Goal: Register for event/course

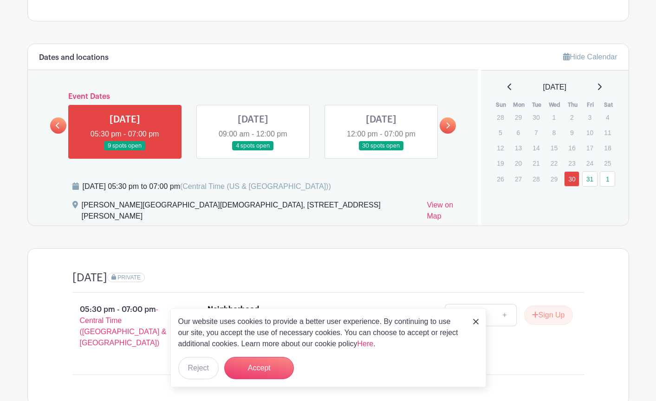
scroll to position [418, 0]
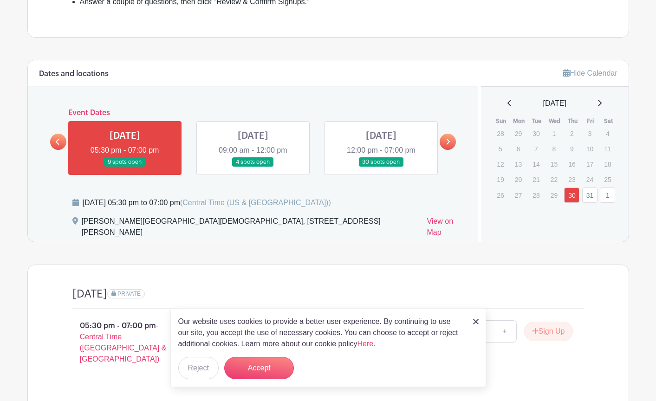
click at [381, 167] on link at bounding box center [381, 167] width 0 height 0
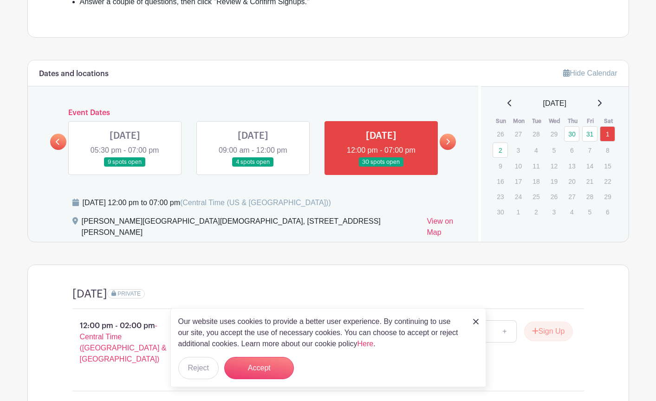
click at [445, 142] on link at bounding box center [447, 142] width 16 height 16
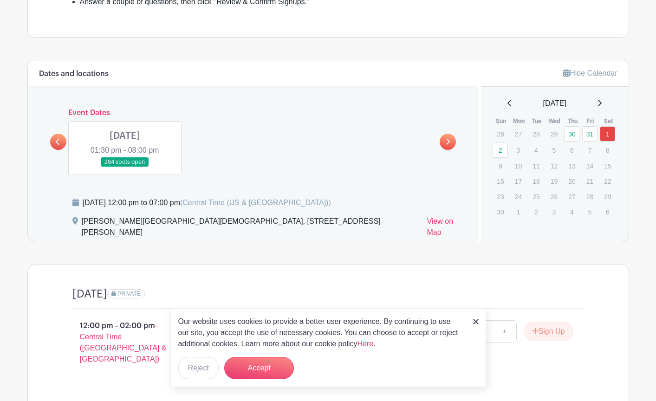
click at [125, 167] on link at bounding box center [125, 167] width 0 height 0
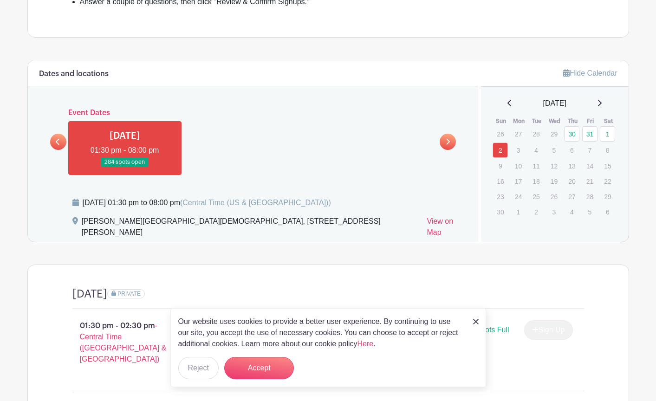
click at [125, 167] on link at bounding box center [125, 167] width 0 height 0
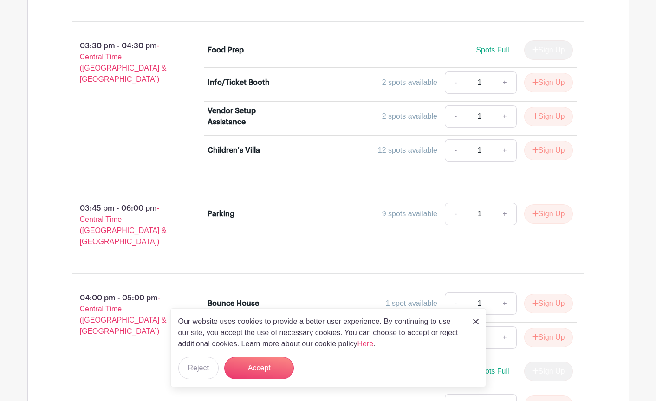
scroll to position [974, 0]
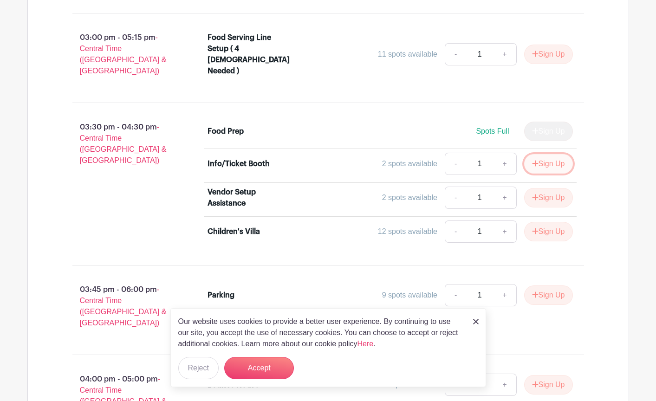
click at [546, 154] on button "Sign Up" at bounding box center [548, 163] width 49 height 19
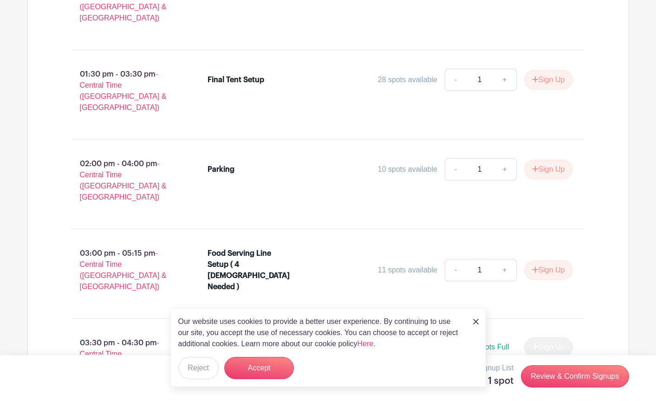
scroll to position [742, 0]
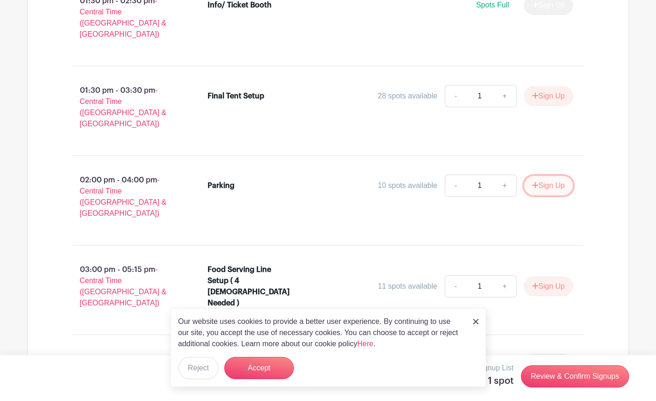
click at [556, 176] on button "Sign Up" at bounding box center [548, 185] width 49 height 19
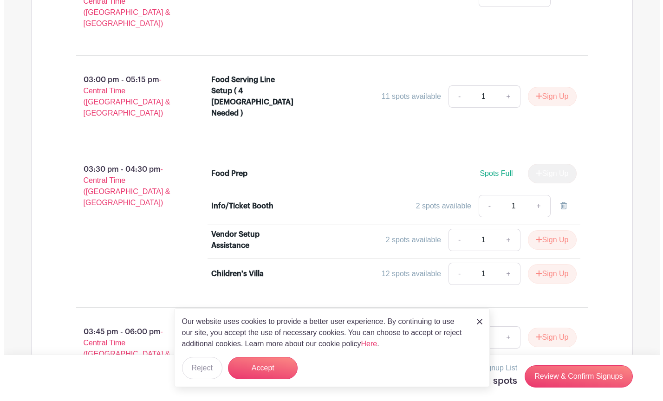
scroll to position [882, 0]
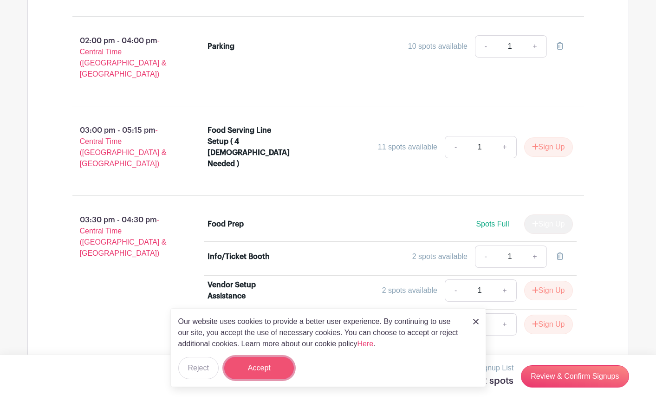
click at [249, 371] on button "Accept" at bounding box center [259, 368] width 70 height 22
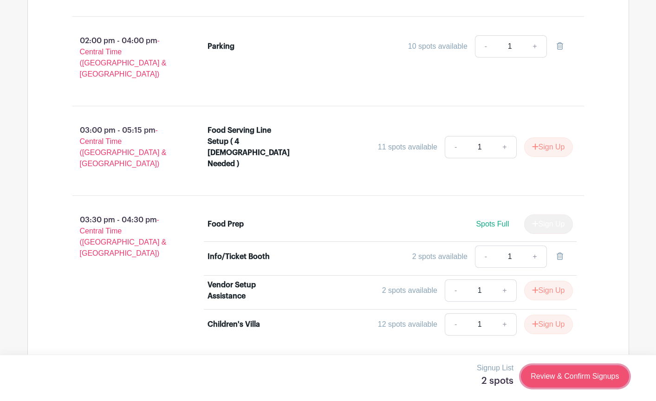
click at [589, 380] on link "Review & Confirm Signups" at bounding box center [575, 376] width 108 height 22
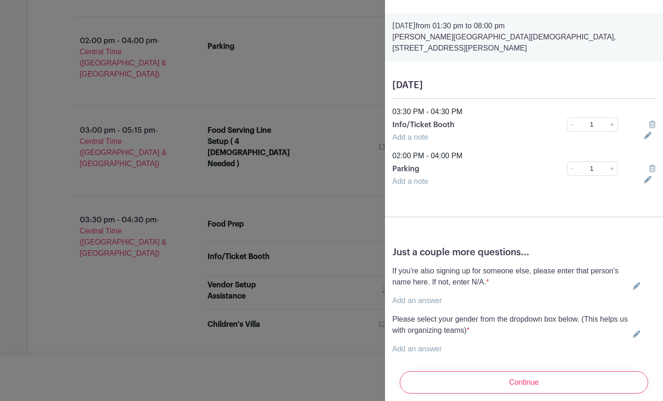
scroll to position [36, 0]
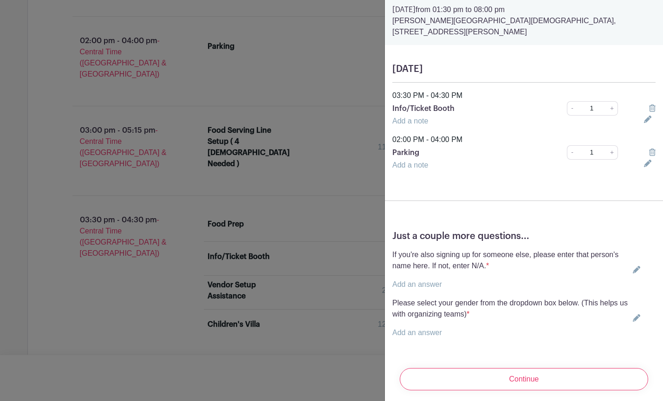
click at [632, 266] on icon at bounding box center [635, 269] width 7 height 7
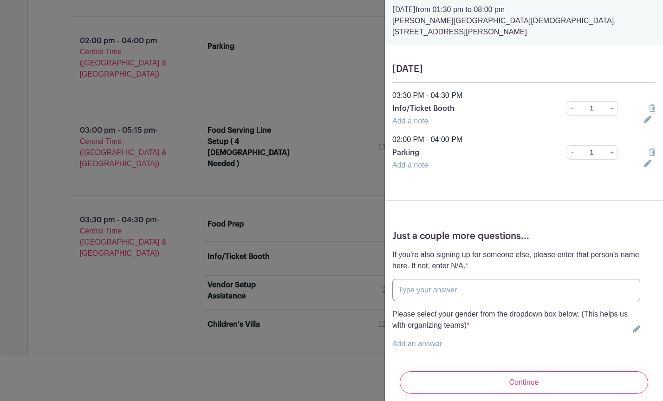
click at [427, 282] on input "text" at bounding box center [516, 290] width 248 height 22
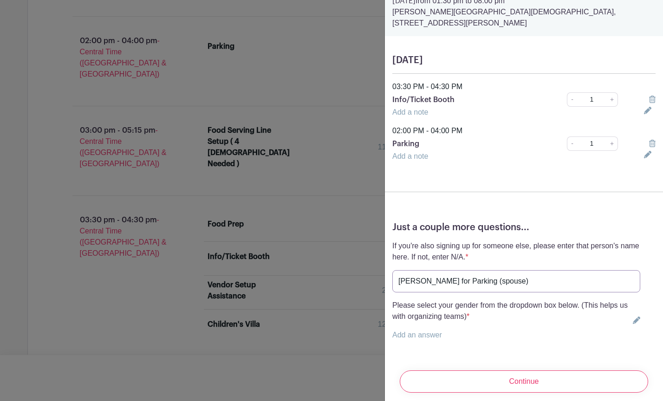
scroll to position [47, 0]
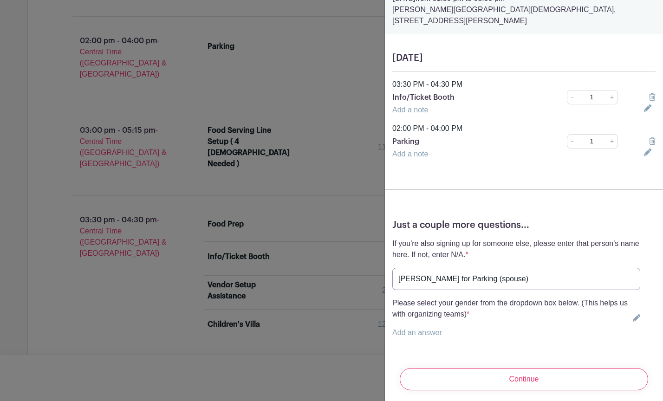
type input "[PERSON_NAME] for Parking (spouse)"
click at [421, 329] on link "Add an answer" at bounding box center [417, 333] width 50 height 8
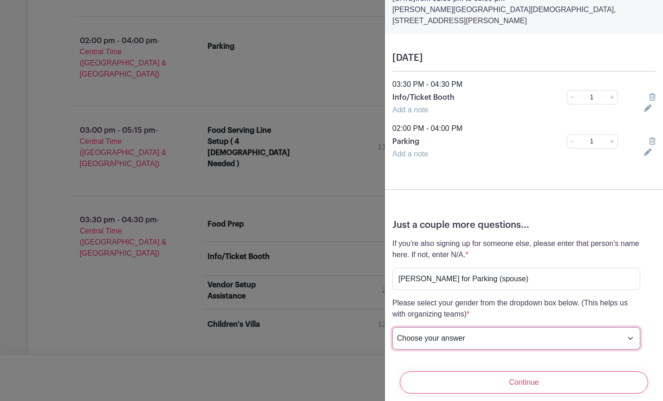
click at [623, 329] on select "Choose your answer [DEMOGRAPHIC_DATA] [DEMOGRAPHIC_DATA] I prefer not to answer" at bounding box center [516, 338] width 248 height 22
select select "5152"
click at [392, 327] on select "Choose your answer [DEMOGRAPHIC_DATA] [DEMOGRAPHIC_DATA] I prefer not to answer" at bounding box center [516, 338] width 248 height 22
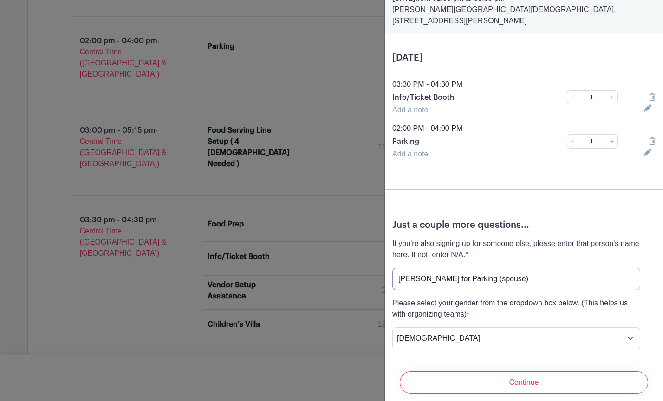
drag, startPoint x: 470, startPoint y: 269, endPoint x: 474, endPoint y: 281, distance: 12.3
click at [470, 271] on input "[PERSON_NAME] for Parking (spouse)" at bounding box center [516, 279] width 248 height 22
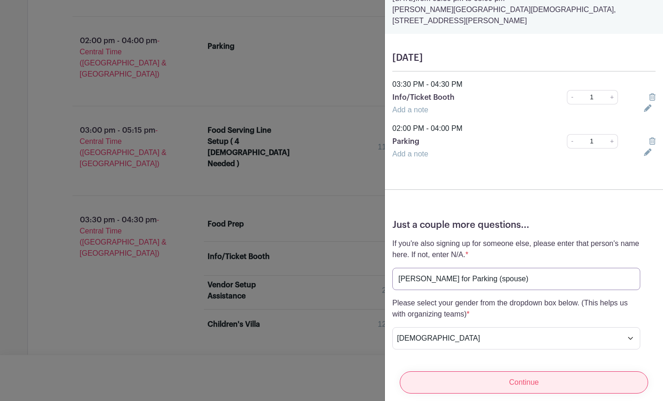
type input "[PERSON_NAME] for Parking (spouse)"
click at [558, 372] on input "Continue" at bounding box center [524, 382] width 248 height 22
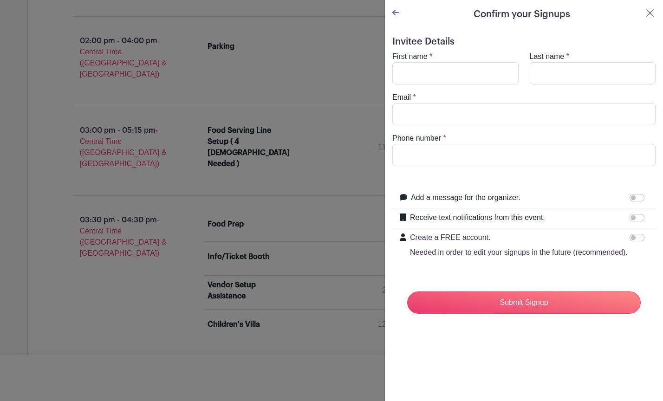
scroll to position [0, 0]
click at [418, 69] on input "First name" at bounding box center [455, 73] width 126 height 22
type input "[PERSON_NAME]"
type input "[EMAIL_ADDRESS][DOMAIN_NAME]"
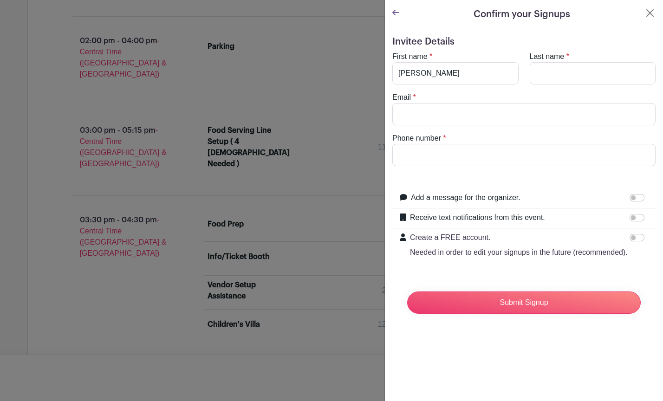
type input "6017503009"
click at [629, 196] on input "Add a message for the organizer." at bounding box center [636, 197] width 15 height 7
checkbox input "true"
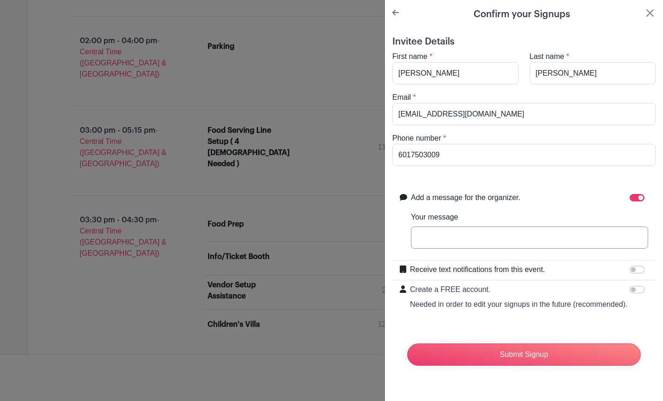
click at [493, 235] on input "Your message" at bounding box center [529, 237] width 237 height 22
type input "[PERSON_NAME] is my husband, signed him up for parking and I'm signing up for T…"
click at [629, 267] on input "Receive text notifications from this event." at bounding box center [636, 269] width 15 height 7
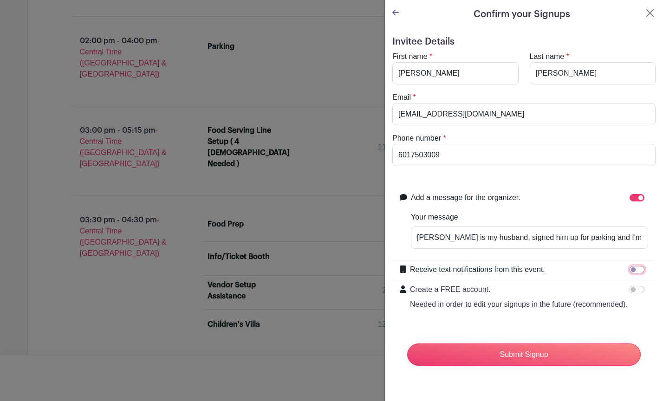
checkbox input "true"
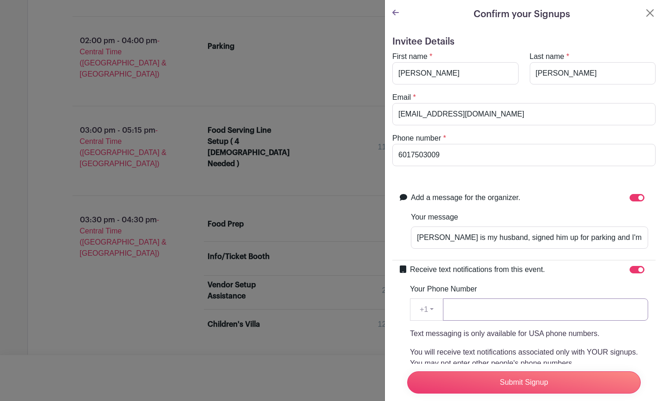
click at [505, 314] on input "Your Phone Number" at bounding box center [545, 309] width 205 height 22
type input "6017503009"
click at [651, 290] on div "Invitee Details First name * [PERSON_NAME] Last name * [PERSON_NAME] Email * [E…" at bounding box center [524, 296] width 278 height 534
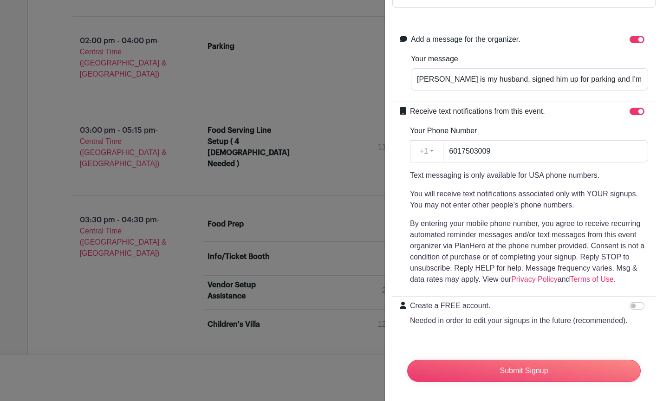
scroll to position [180, 0]
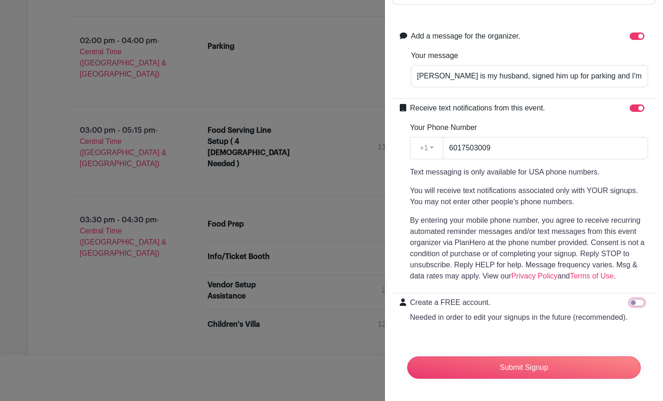
click at [629, 299] on input "Create a FREE account. Needed in order to edit your signups in the future (reco…" at bounding box center [636, 302] width 15 height 7
checkbox input "true"
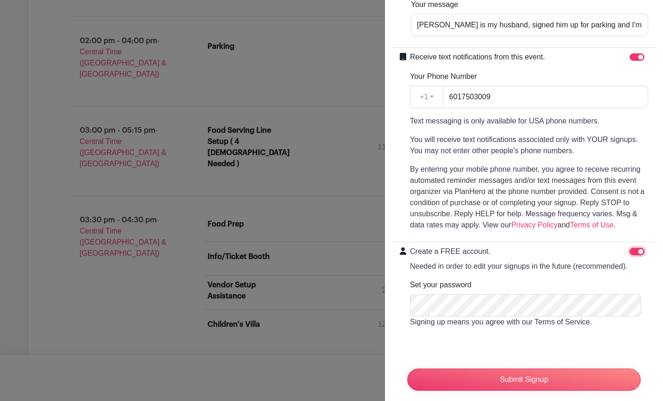
scroll to position [243, 0]
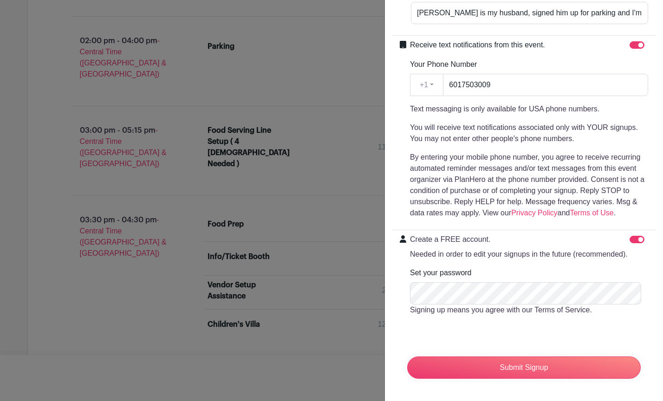
click at [512, 338] on form "Invitee Details First name * [PERSON_NAME] Last name * [PERSON_NAME] Email * [E…" at bounding box center [523, 99] width 263 height 574
click at [406, 318] on div "Create a FREE account. Needed in order to edit your signups in the future (reco…" at bounding box center [523, 278] width 263 height 97
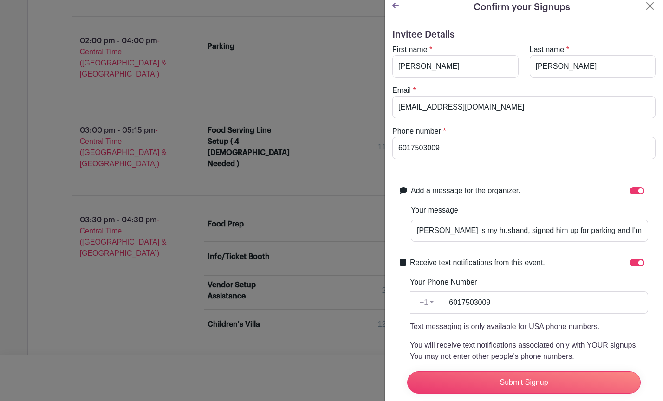
scroll to position [0, 0]
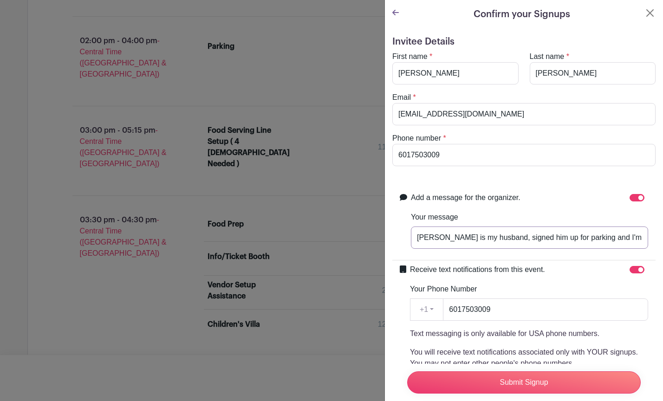
click at [600, 233] on input "[PERSON_NAME] is my husband, signed him up for parking and I'm signing up for T…" at bounding box center [529, 237] width 237 height 22
drag, startPoint x: 501, startPoint y: 239, endPoint x: 499, endPoint y: 245, distance: 5.3
click at [500, 241] on input "[PERSON_NAME] is my husband, signed him up for parking and I'm signing up for T…" at bounding box center [529, 237] width 237 height 22
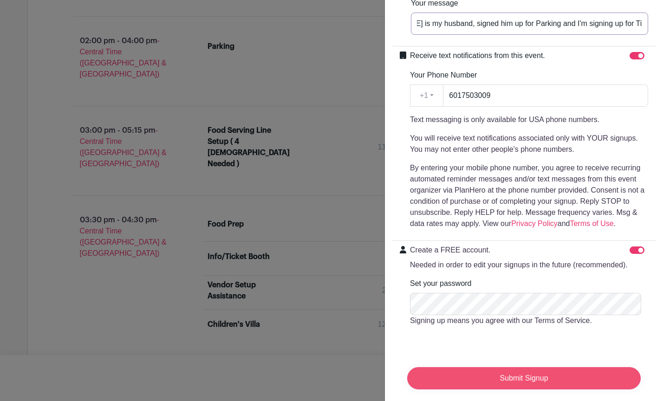
scroll to position [232, 0]
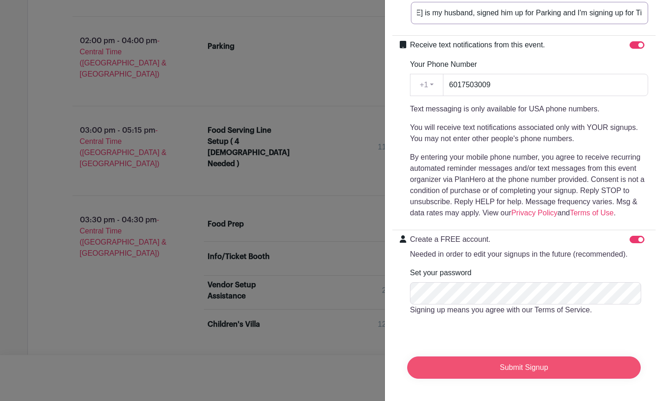
type input "[PERSON_NAME] is my husband, signed him up for Parking and I'm signing up for T…"
click at [515, 372] on input "Submit Signup" at bounding box center [523, 367] width 233 height 22
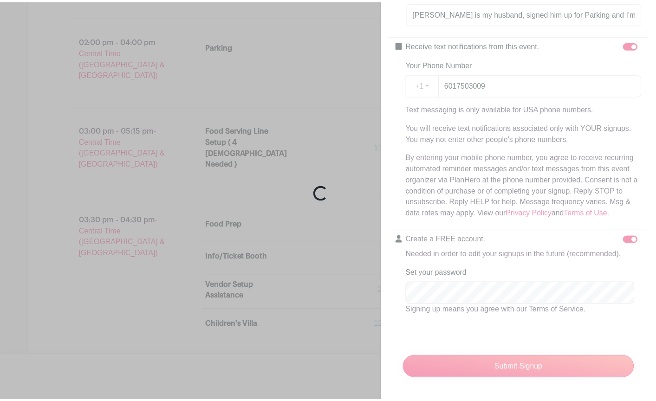
scroll to position [284, 0]
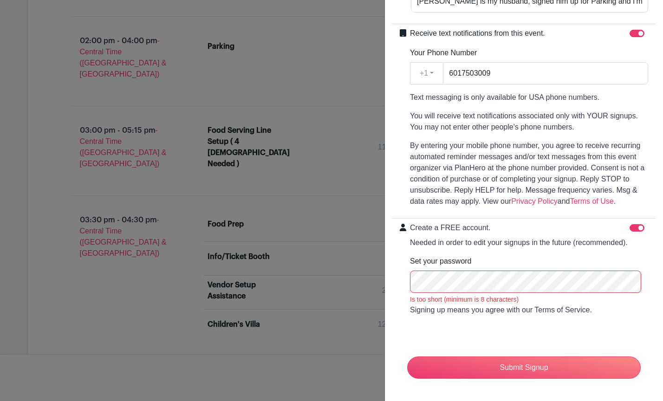
click at [432, 335] on form "is too short (minimum is 8 characters) Invitee Details First name * [PERSON_NAM…" at bounding box center [523, 78] width 263 height 616
click at [521, 361] on input "Submit Signup" at bounding box center [523, 367] width 233 height 22
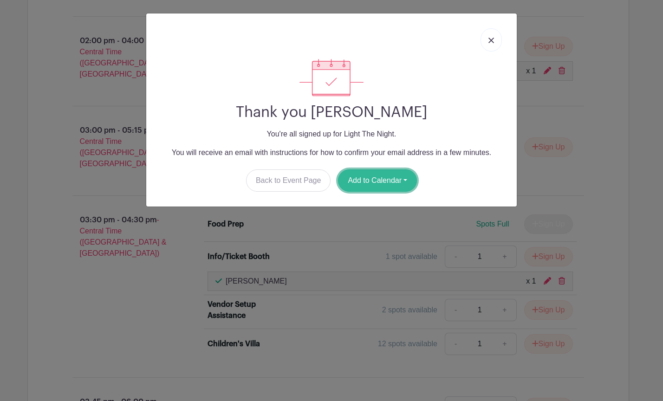
click at [406, 179] on button "Add to Calendar" at bounding box center [377, 180] width 79 height 22
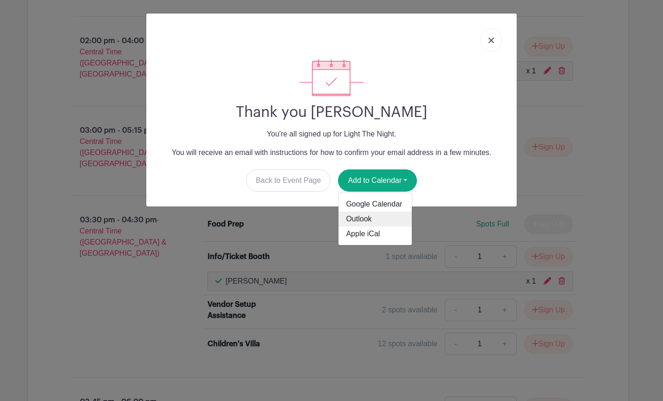
click at [377, 215] on link "Outlook" at bounding box center [374, 219] width 73 height 15
click at [496, 35] on link at bounding box center [490, 39] width 21 height 23
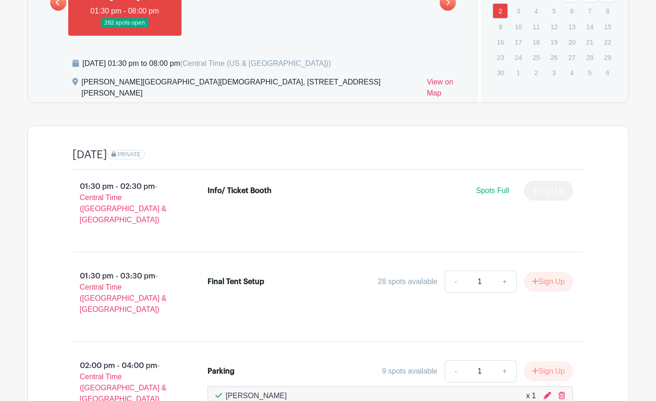
scroll to position [418, 0]
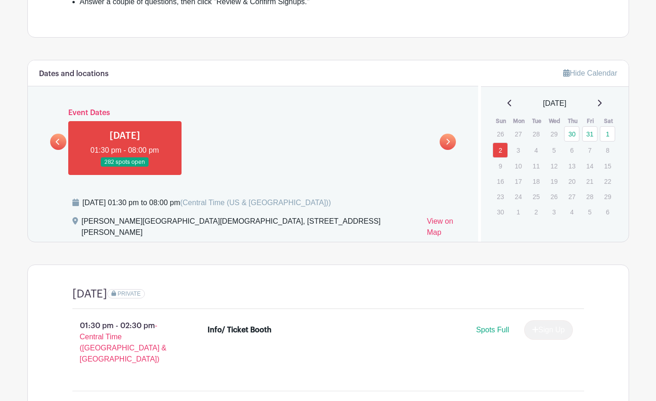
click at [58, 140] on icon at bounding box center [58, 141] width 4 height 7
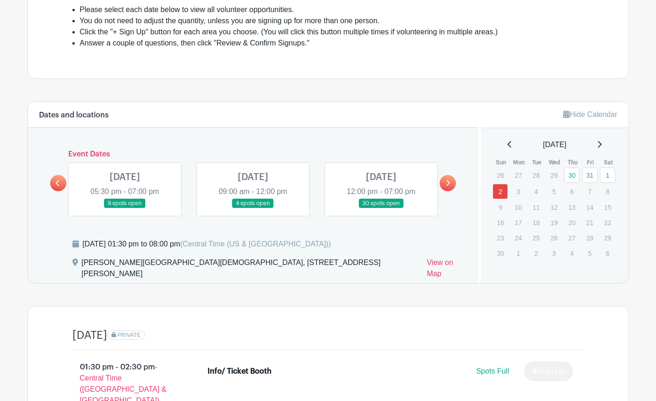
scroll to position [371, 0]
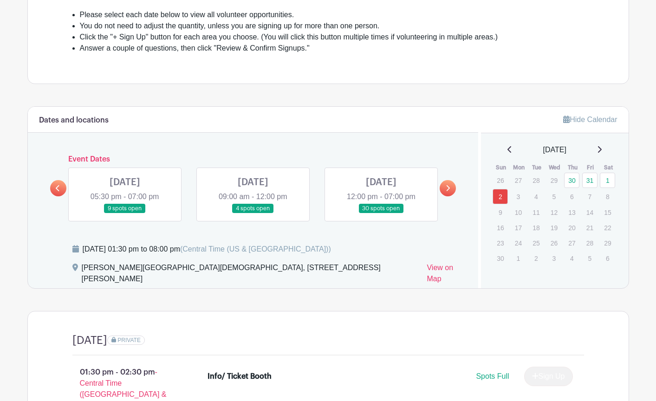
click at [253, 213] on link at bounding box center [253, 213] width 0 height 0
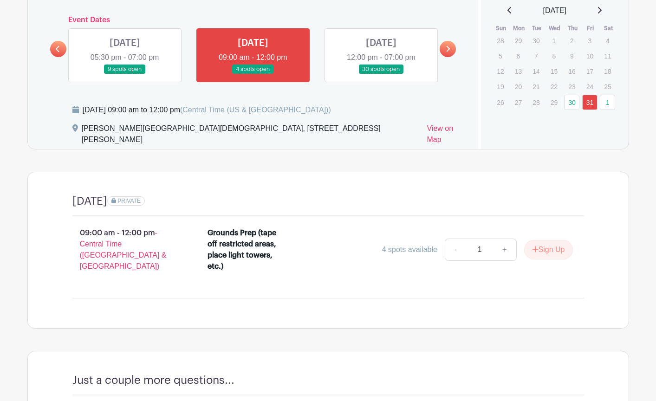
scroll to position [464, 0]
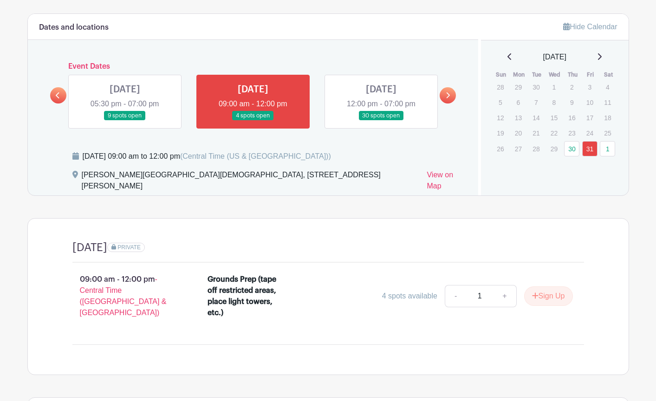
click at [125, 121] on link at bounding box center [125, 121] width 0 height 0
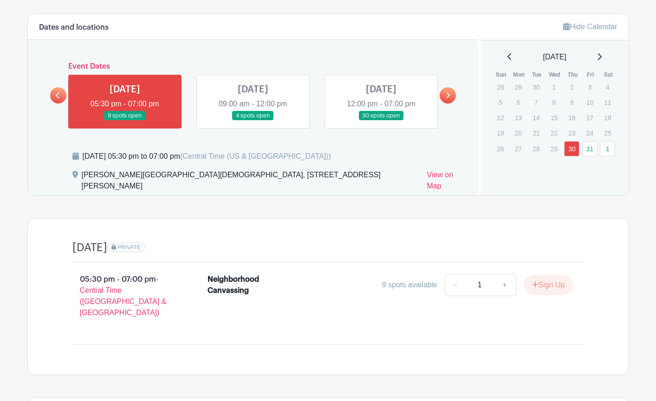
click at [253, 121] on link at bounding box center [253, 121] width 0 height 0
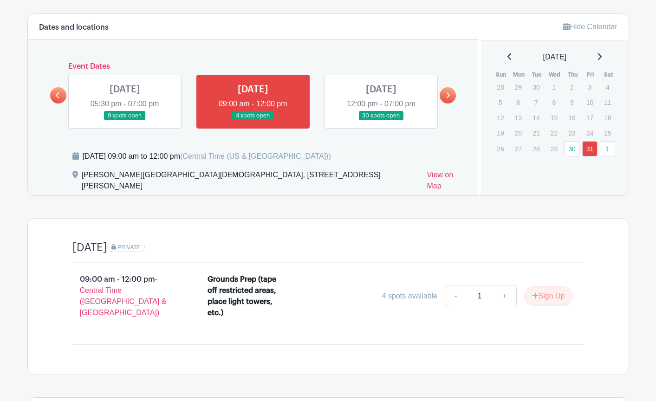
click at [381, 121] on link at bounding box center [381, 121] width 0 height 0
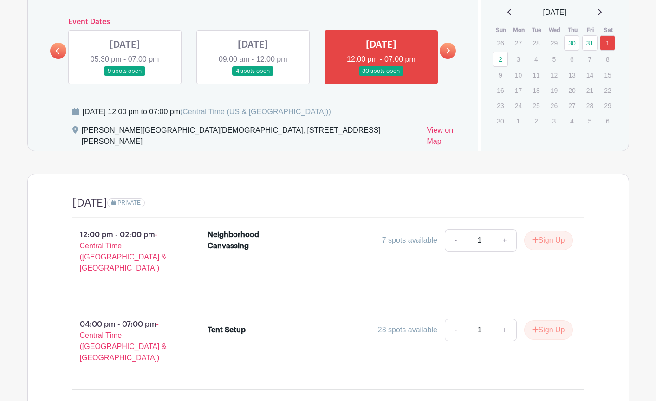
scroll to position [510, 0]
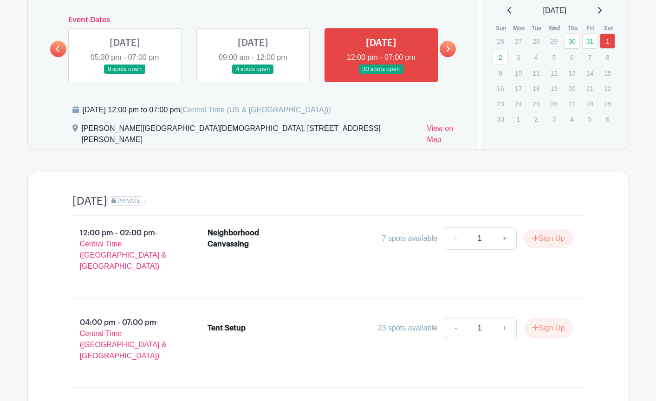
click at [441, 45] on link at bounding box center [447, 49] width 16 height 16
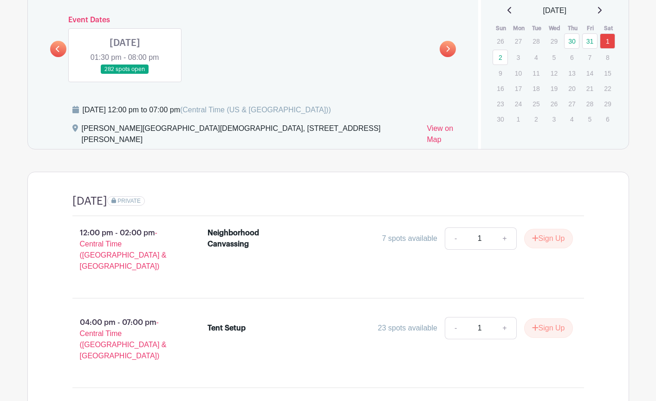
click at [125, 74] on link at bounding box center [125, 74] width 0 height 0
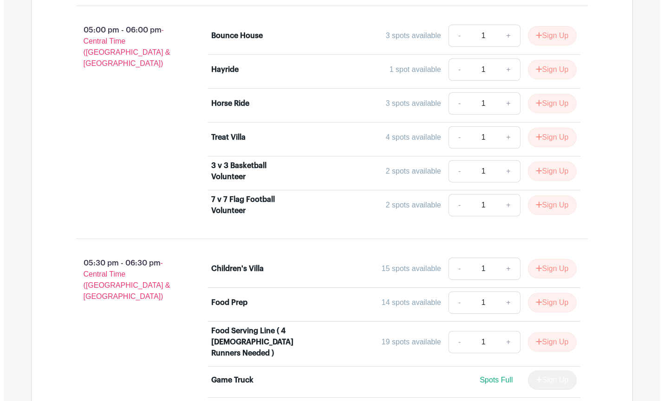
scroll to position [1856, 0]
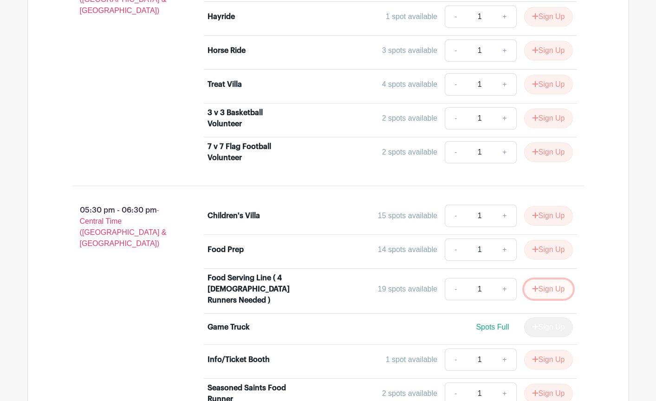
click at [553, 279] on button "Sign Up" at bounding box center [548, 288] width 49 height 19
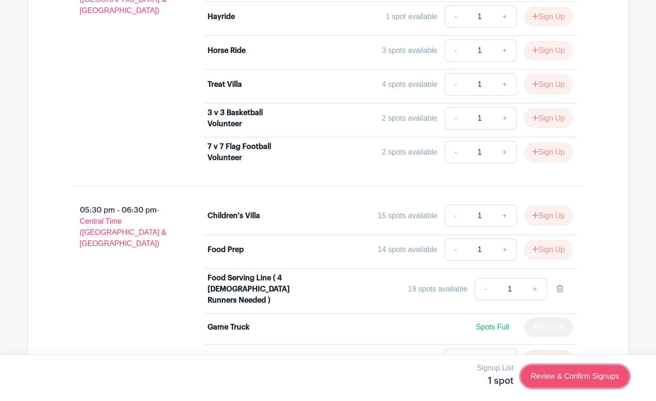
click at [577, 375] on link "Review & Confirm Signups" at bounding box center [575, 376] width 108 height 22
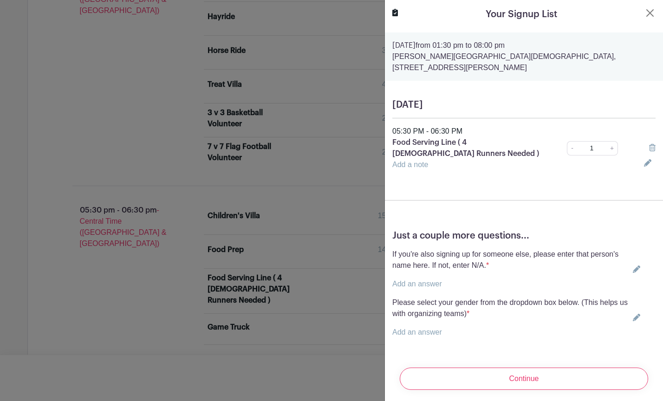
click at [503, 327] on p "Add an answer" at bounding box center [510, 332] width 237 height 11
drag, startPoint x: 409, startPoint y: 316, endPoint x: 427, endPoint y: 320, distance: 18.7
click at [410, 327] on p "Add an answer" at bounding box center [510, 332] width 237 height 11
click at [636, 305] on div "Please select your gender from the dropdown box below. (This helps us with orga…" at bounding box center [523, 317] width 263 height 41
click at [632, 314] on icon at bounding box center [635, 317] width 7 height 7
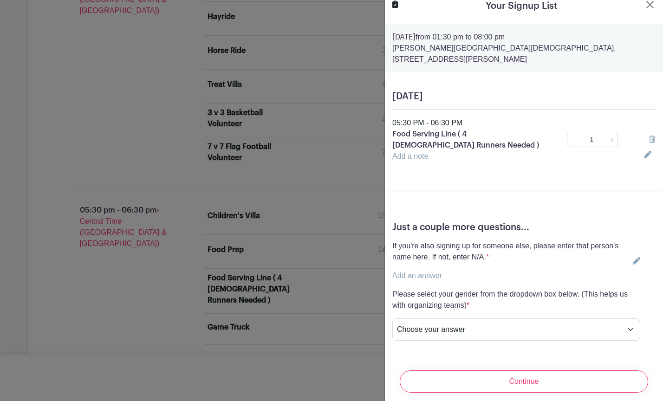
scroll to position [11, 0]
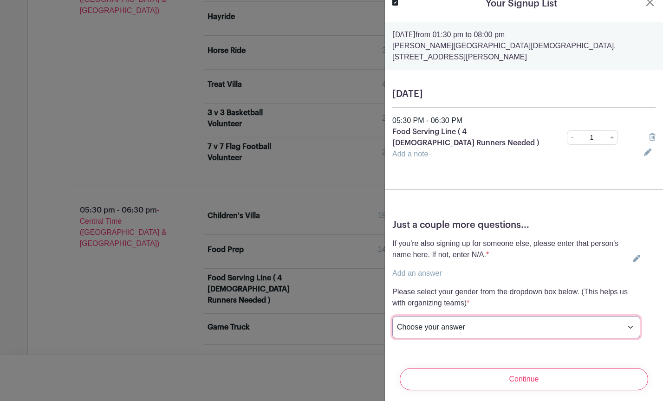
click at [624, 316] on select "Choose your answer [DEMOGRAPHIC_DATA] [DEMOGRAPHIC_DATA] I prefer not to answer" at bounding box center [516, 327] width 248 height 22
select select "5152"
click at [392, 316] on select "Choose your answer [DEMOGRAPHIC_DATA] [DEMOGRAPHIC_DATA] I prefer not to answer" at bounding box center [516, 327] width 248 height 22
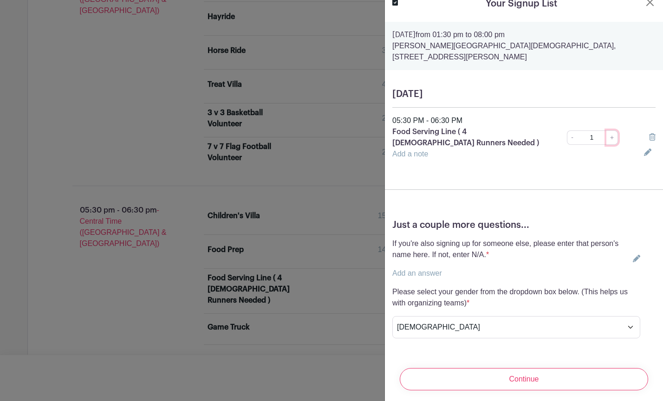
click at [606, 130] on link "+" at bounding box center [612, 137] width 12 height 14
type input "2"
click at [492, 252] on div "If you're also signing up for someone else, please enter that person's name her…" at bounding box center [510, 258] width 237 height 41
click at [487, 268] on p "Add an answer" at bounding box center [510, 273] width 237 height 11
click at [455, 268] on p "Add an answer" at bounding box center [510, 273] width 237 height 11
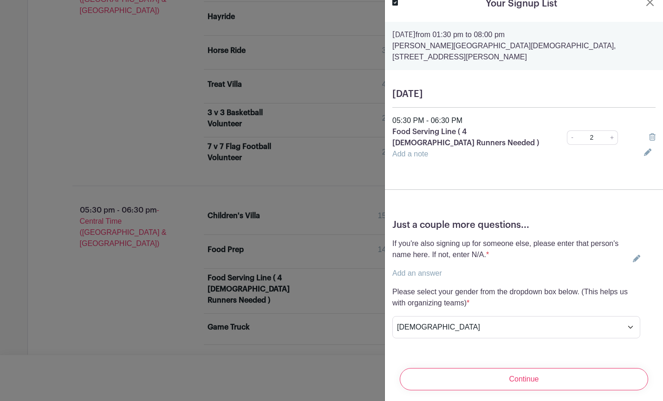
click at [632, 255] on icon at bounding box center [635, 258] width 7 height 7
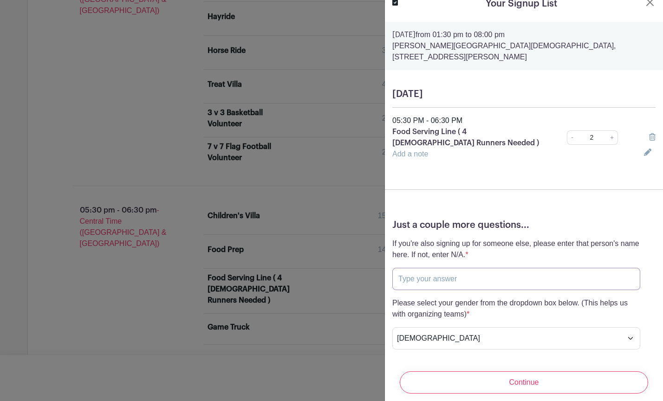
click at [440, 268] on input "text" at bounding box center [516, 279] width 248 height 22
type input "[PERSON_NAME] [DEMOGRAPHIC_DATA] Runner for Food Serving"
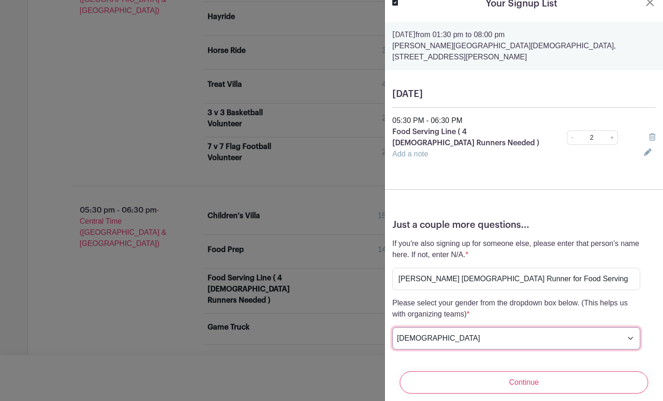
click at [482, 329] on select "Choose your answer [DEMOGRAPHIC_DATA] [DEMOGRAPHIC_DATA] I prefer not to answer" at bounding box center [516, 338] width 248 height 22
click at [392, 327] on select "Choose your answer [DEMOGRAPHIC_DATA] [DEMOGRAPHIC_DATA] I prefer not to answer" at bounding box center [516, 338] width 248 height 22
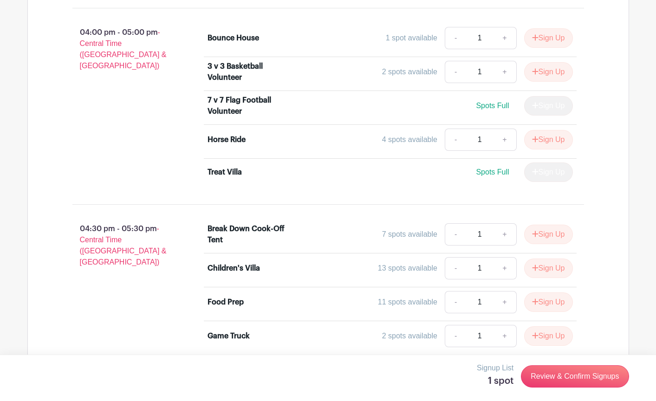
scroll to position [1346, 0]
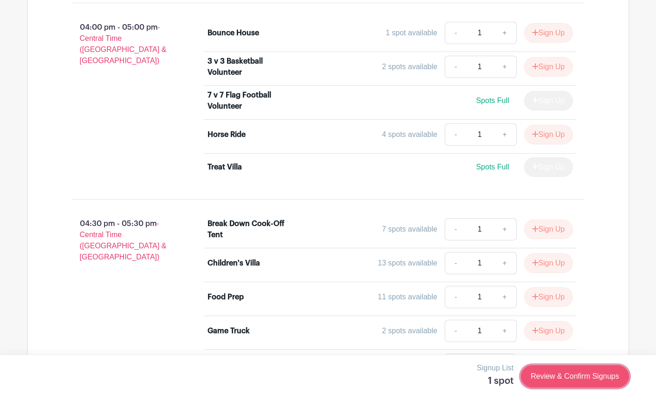
click at [571, 377] on link "Review & Confirm Signups" at bounding box center [575, 376] width 108 height 22
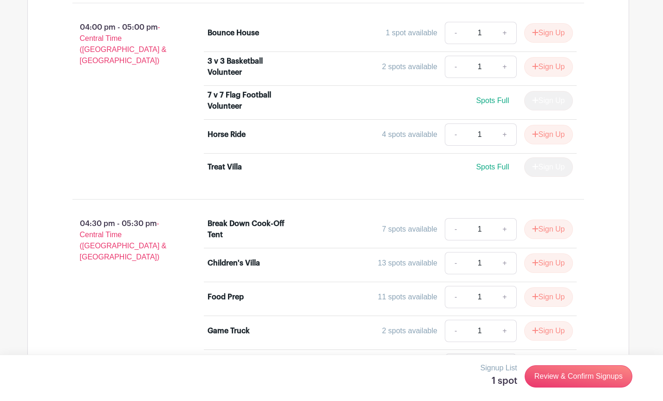
click at [167, 214] on div at bounding box center [331, 200] width 663 height 401
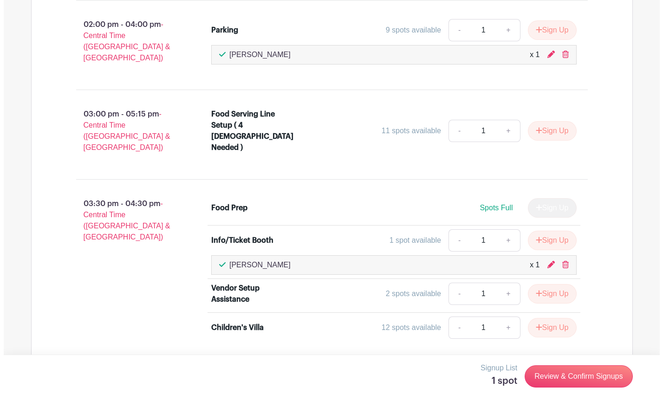
scroll to position [882, 0]
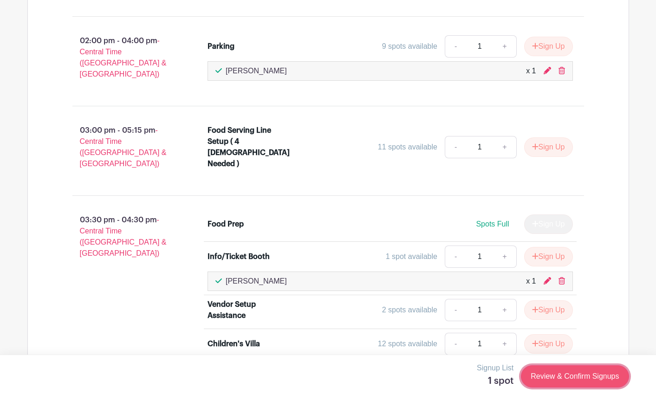
click at [546, 376] on link "Review & Confirm Signups" at bounding box center [575, 376] width 108 height 22
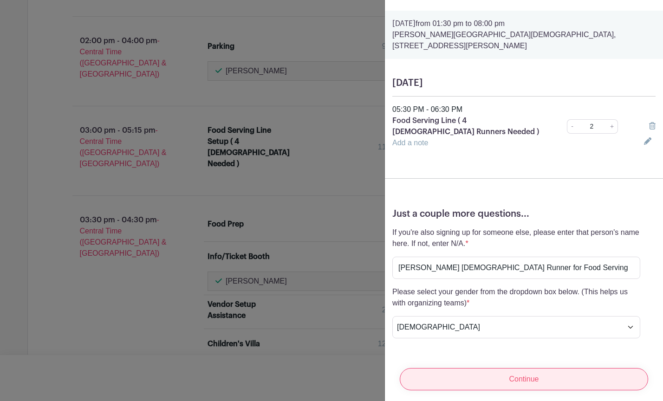
click at [560, 370] on input "Continue" at bounding box center [524, 379] width 248 height 22
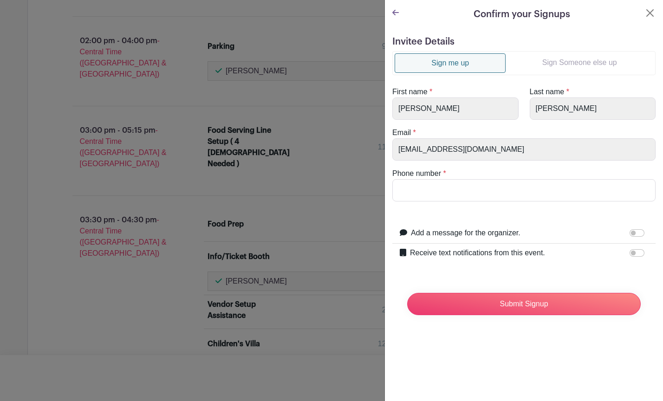
scroll to position [0, 0]
click at [451, 193] on input "Phone number" at bounding box center [523, 190] width 263 height 22
type input "6017503009"
click at [629, 231] on input "Add a message for the organizer." at bounding box center [636, 232] width 15 height 7
checkbox input "true"
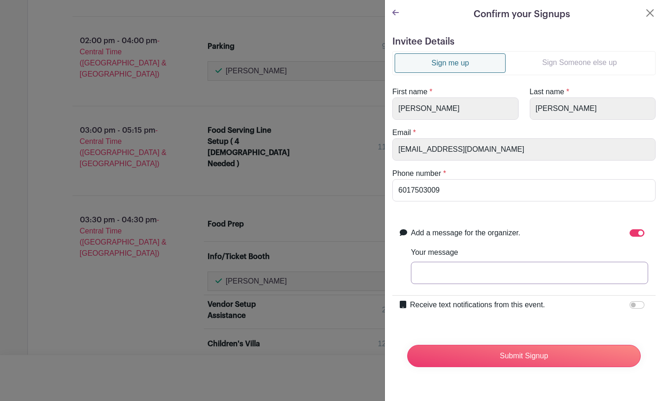
click at [498, 265] on input "Your message" at bounding box center [529, 273] width 237 height 22
click at [540, 271] on input "Please count [PERSON_NAME] (husband) for a Food Runner" at bounding box center [529, 273] width 237 height 22
click at [611, 271] on input "Please count [PERSON_NAME] (husband) for a [DEMOGRAPHIC_DATA] Food Runner" at bounding box center [529, 273] width 237 height 22
type input "Please count [PERSON_NAME] (husband) for a [DEMOGRAPHIC_DATA] Food Runner"
click at [629, 306] on input "Receive text notifications from this event." at bounding box center [636, 304] width 15 height 7
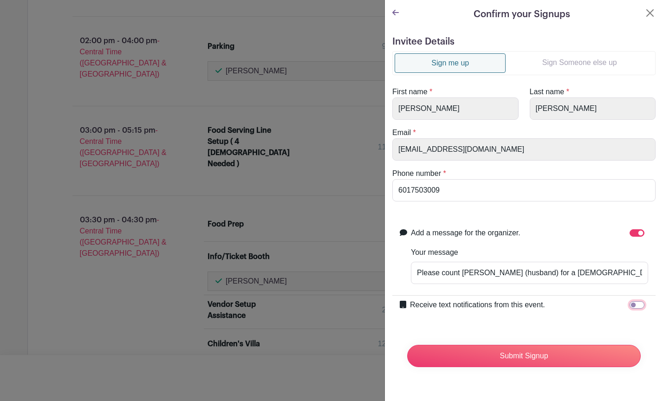
checkbox input "true"
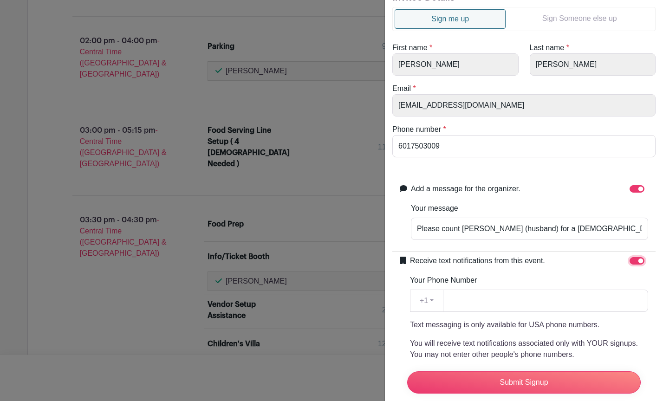
scroll to position [93, 0]
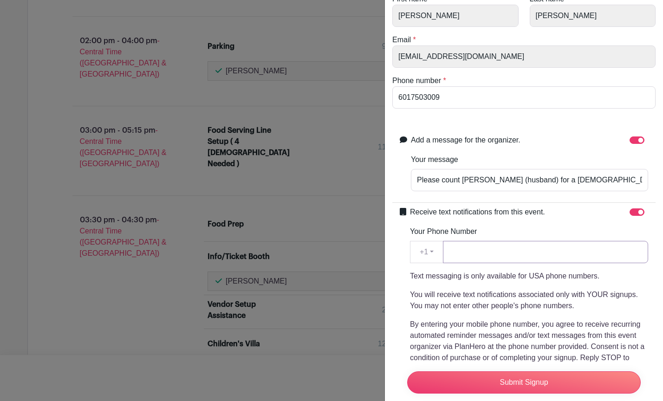
click at [489, 251] on input "Your Phone Number" at bounding box center [545, 252] width 205 height 22
type input "6017503009"
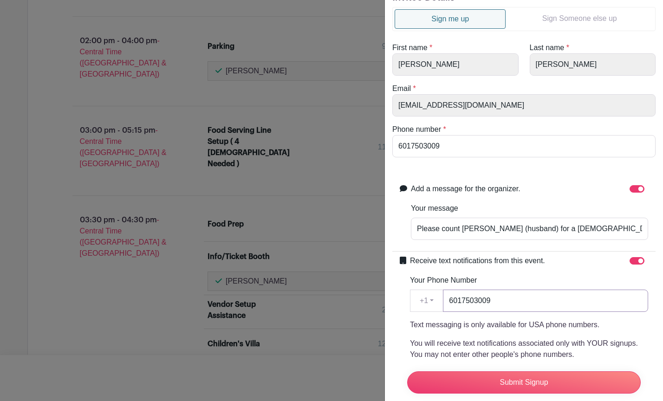
scroll to position [31, 0]
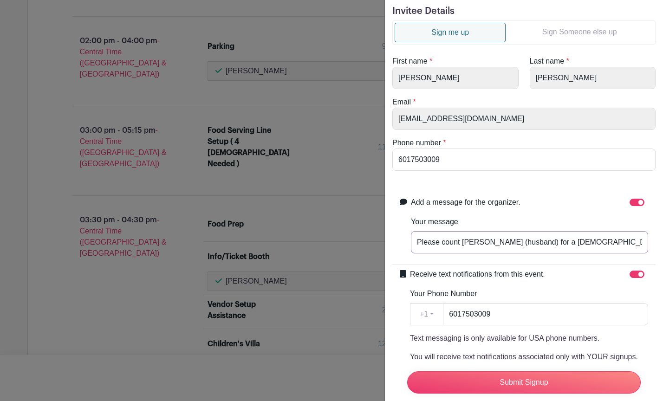
click at [522, 242] on input "Please count [PERSON_NAME] (husband) for a [DEMOGRAPHIC_DATA] Food Runner" at bounding box center [529, 242] width 237 height 22
type input "Please count [PERSON_NAME] (husband) for a [DEMOGRAPHIC_DATA] Food Runner"
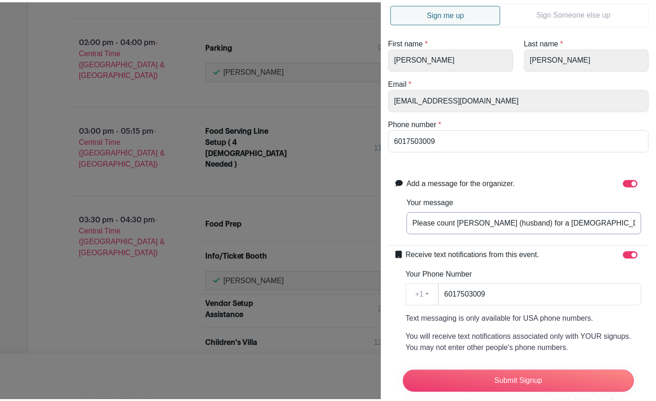
scroll to position [139, 0]
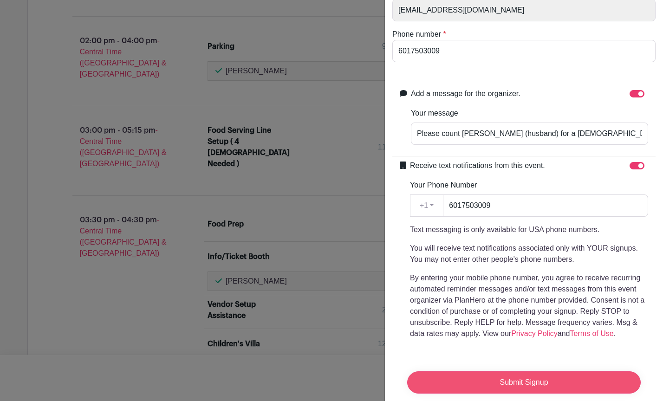
click at [528, 375] on input "Submit Signup" at bounding box center [523, 382] width 233 height 22
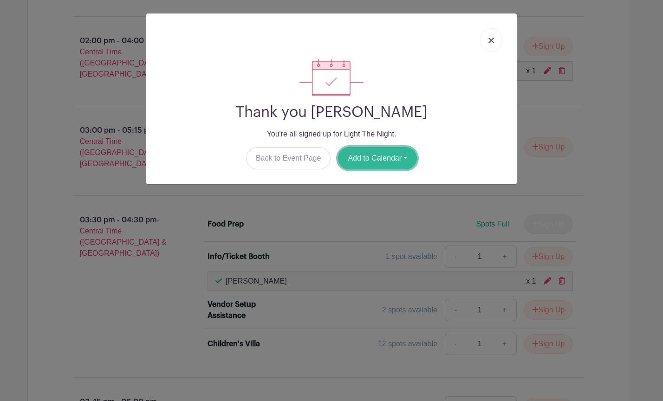
click at [406, 156] on button "Add to Calendar" at bounding box center [377, 158] width 79 height 22
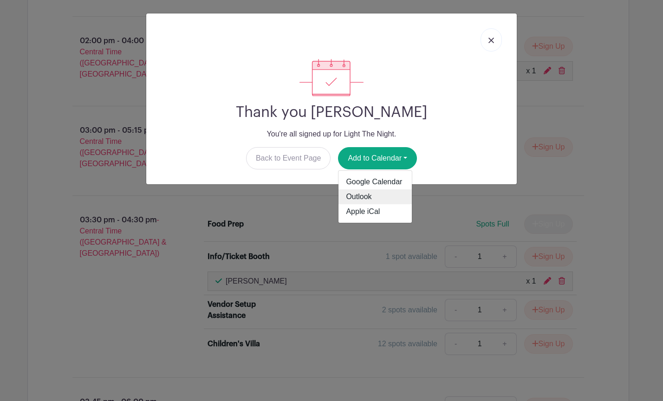
click at [374, 194] on link "Outlook" at bounding box center [374, 196] width 73 height 15
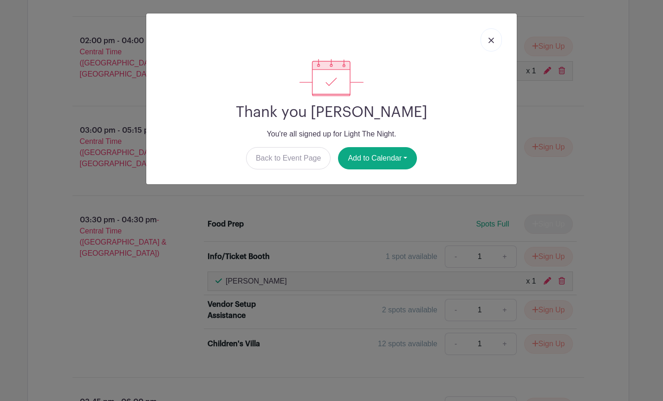
click at [496, 43] on link at bounding box center [490, 39] width 21 height 23
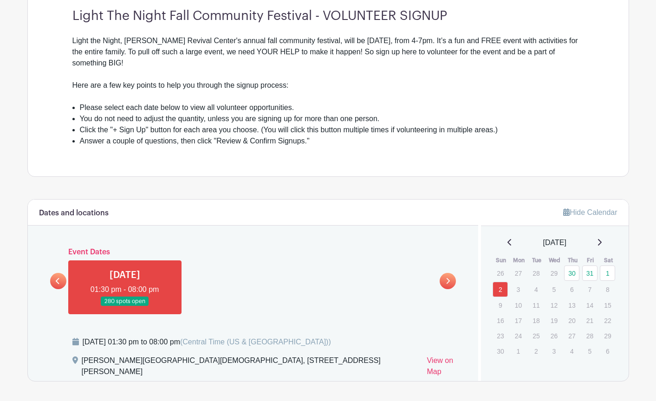
scroll to position [371, 0]
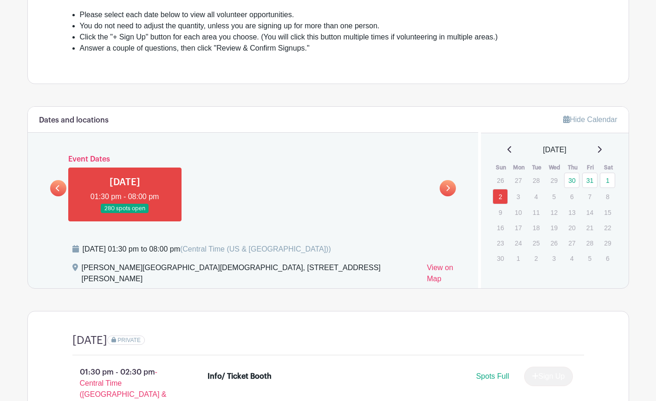
click at [60, 189] on icon at bounding box center [58, 188] width 4 height 7
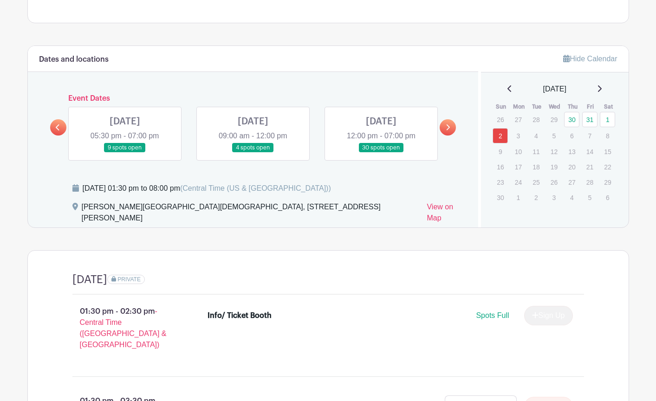
scroll to position [418, 0]
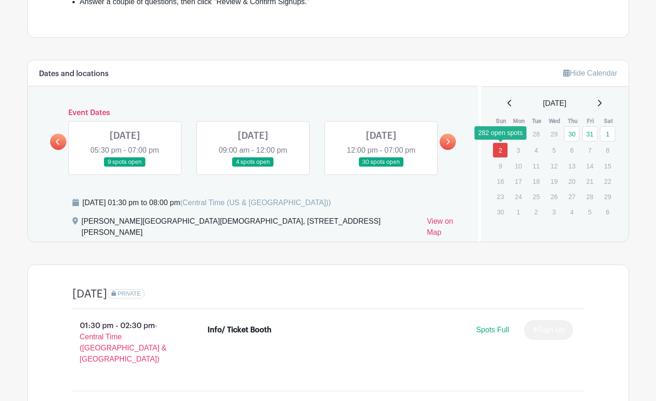
click at [499, 147] on link "2" at bounding box center [499, 149] width 15 height 15
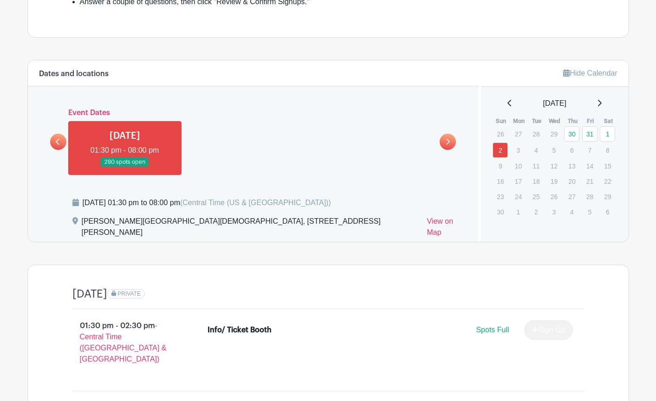
click at [55, 139] on link at bounding box center [58, 142] width 16 height 16
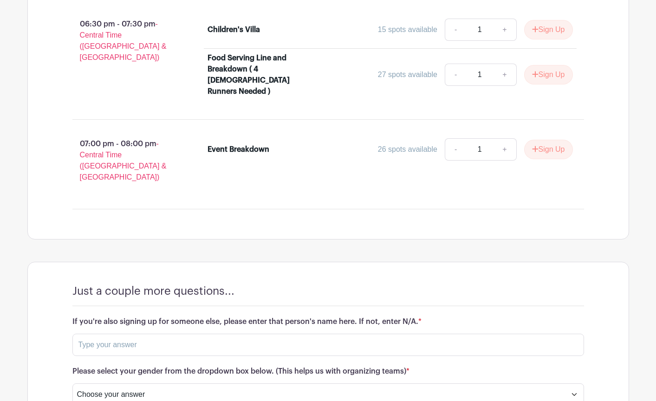
scroll to position [2694, 0]
